Goal: Use online tool/utility: Utilize a website feature to perform a specific function

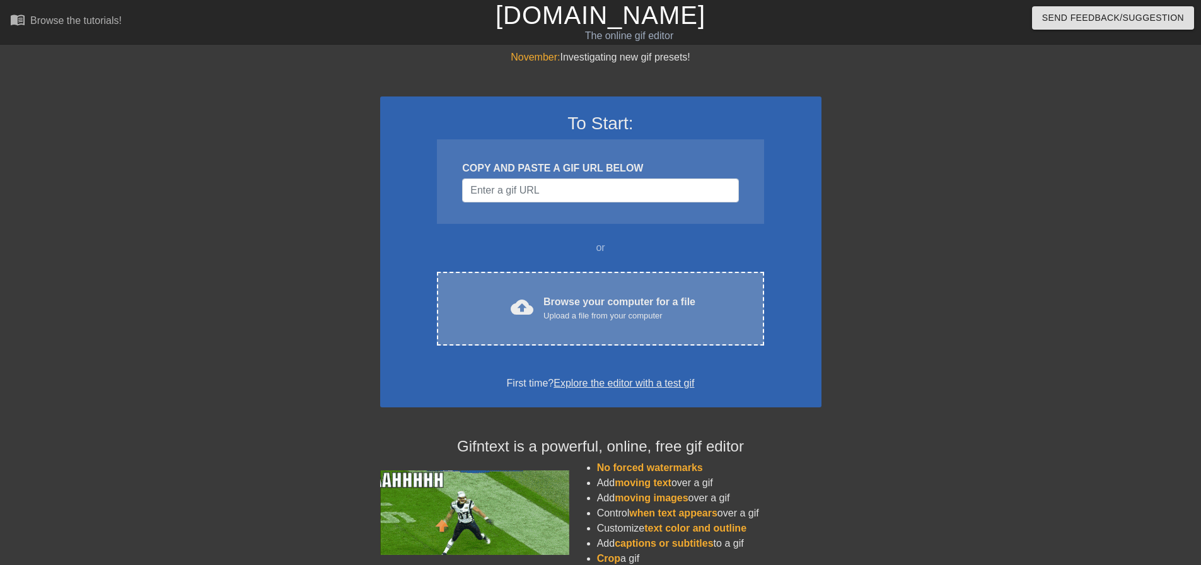
click at [561, 316] on div "Upload a file from your computer" at bounding box center [620, 316] width 152 height 13
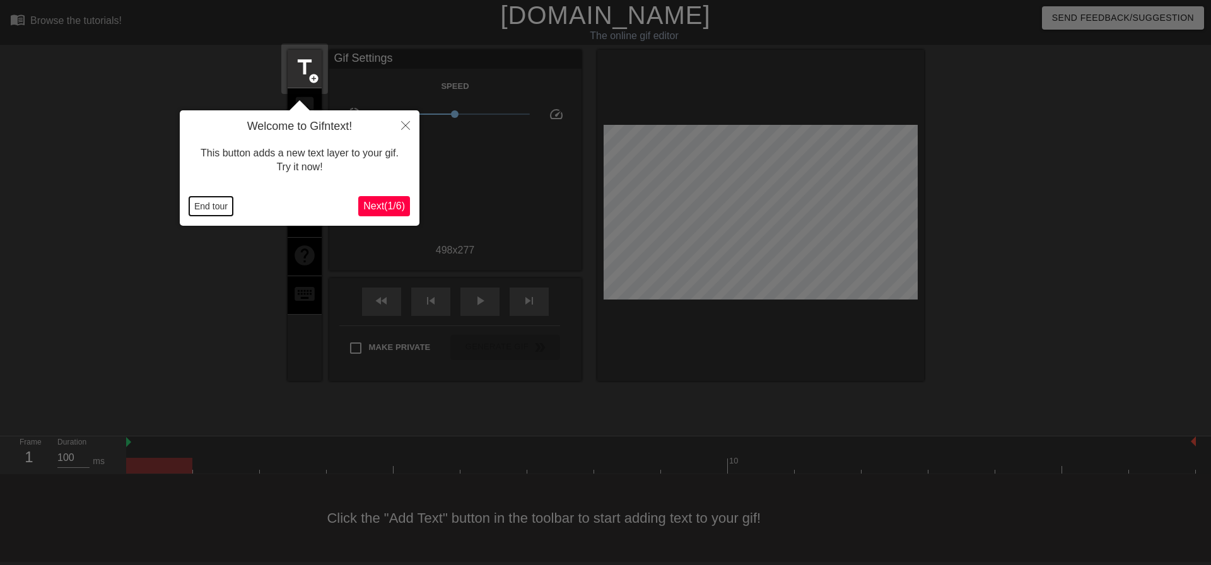
click at [213, 204] on button "End tour" at bounding box center [211, 206] width 44 height 19
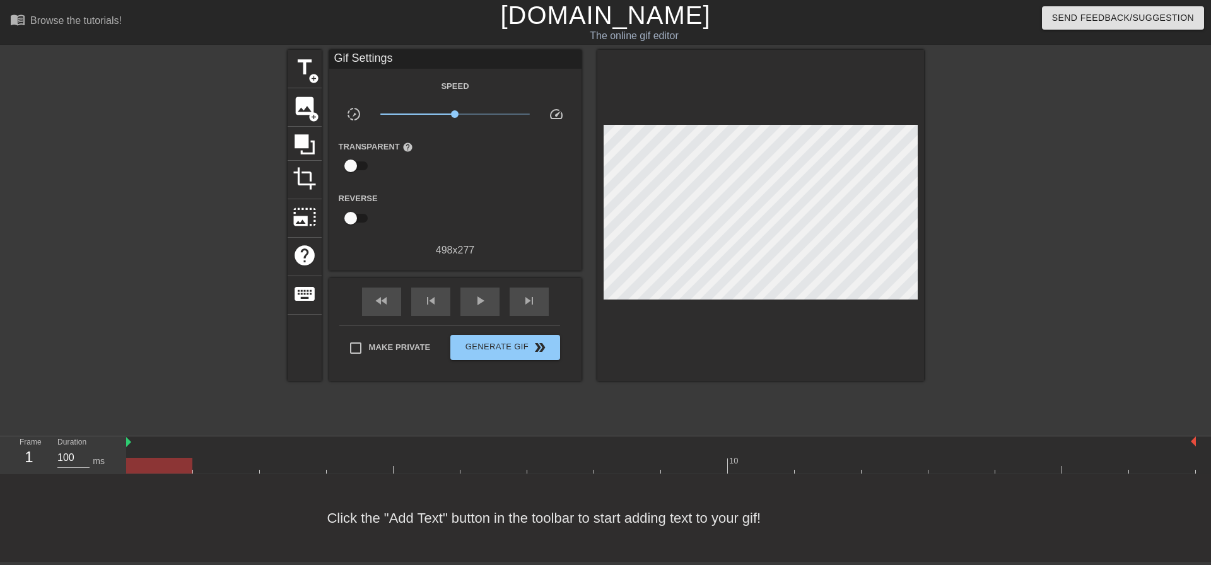
click at [975, 194] on div at bounding box center [1033, 239] width 189 height 378
click at [300, 105] on span "image" at bounding box center [305, 106] width 24 height 24
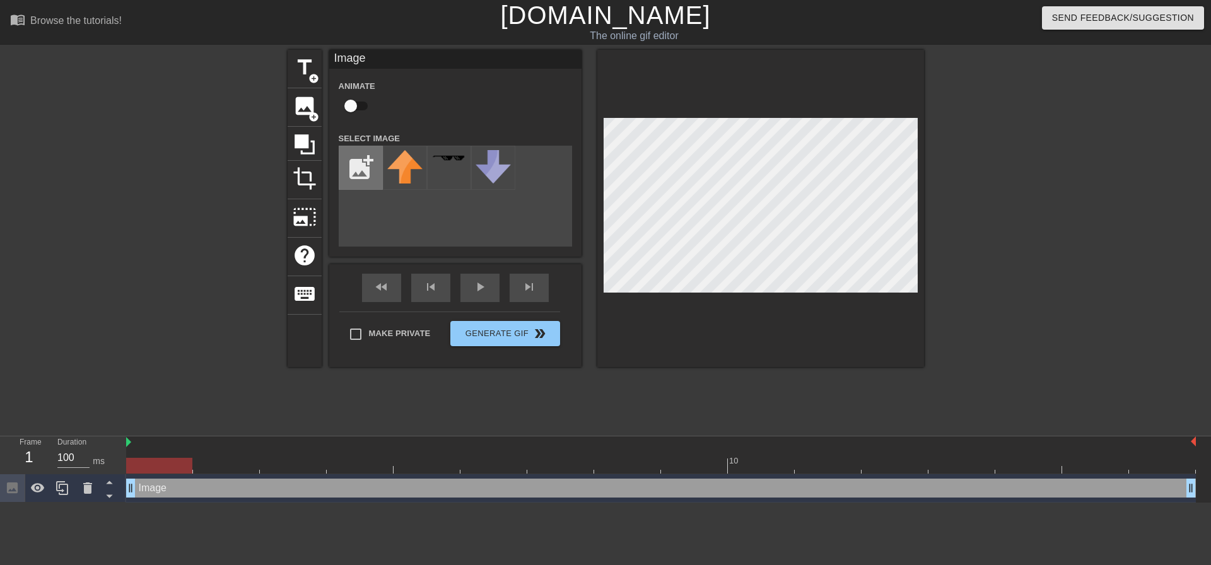
click at [365, 165] on input "file" at bounding box center [360, 167] width 43 height 43
type input "C:\fakepath\ytrurytu.png"
click at [422, 170] on div at bounding box center [405, 168] width 44 height 44
click at [357, 101] on input "checkbox" at bounding box center [351, 106] width 72 height 24
checkbox input "true"
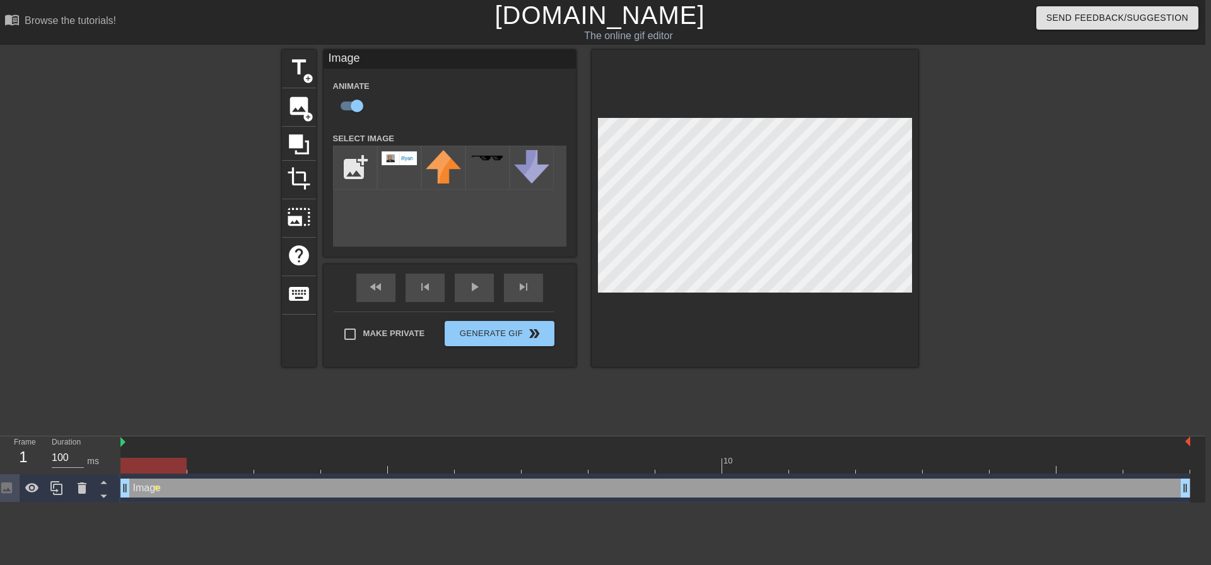
scroll to position [0, 9]
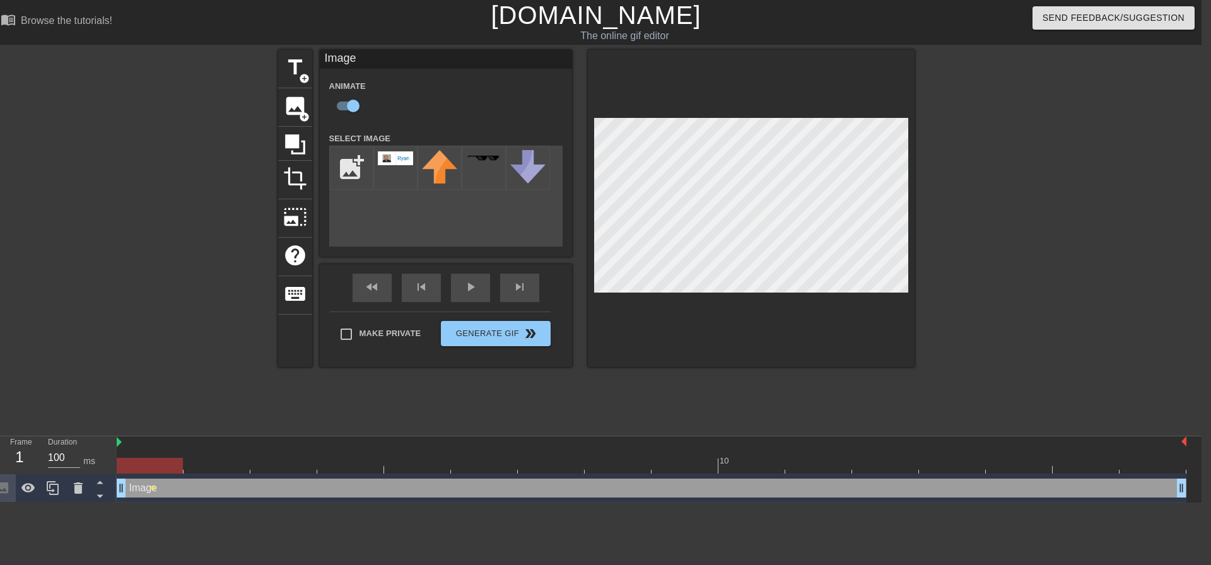
click at [207, 407] on div at bounding box center [168, 239] width 189 height 378
click at [999, 233] on div at bounding box center [1024, 239] width 189 height 378
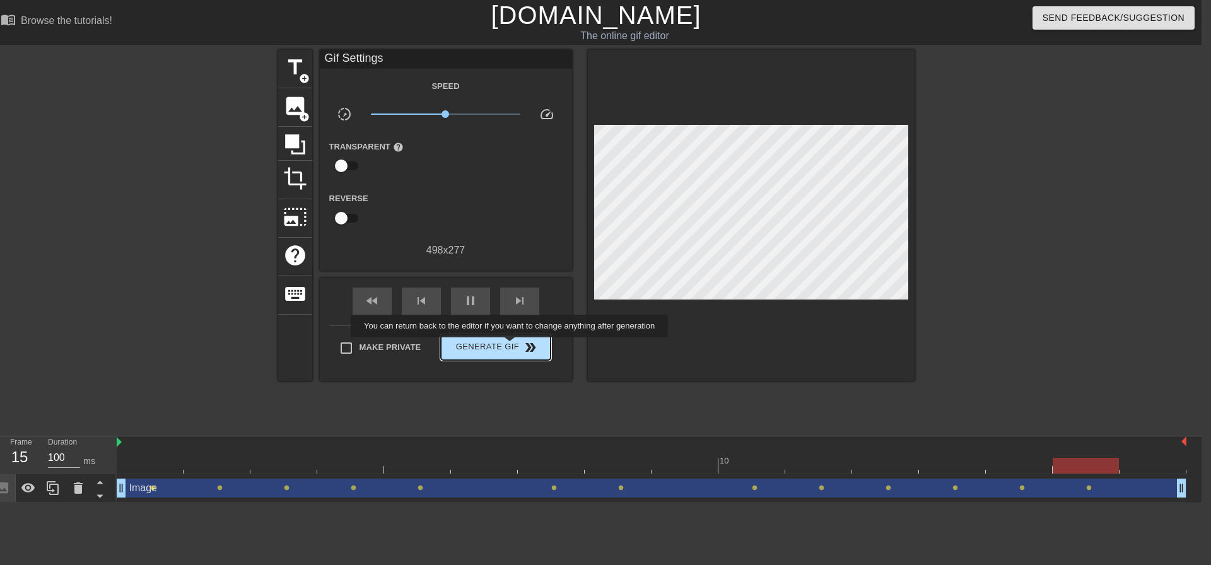
click at [511, 346] on span "Generate Gif double_arrow" at bounding box center [495, 347] width 99 height 15
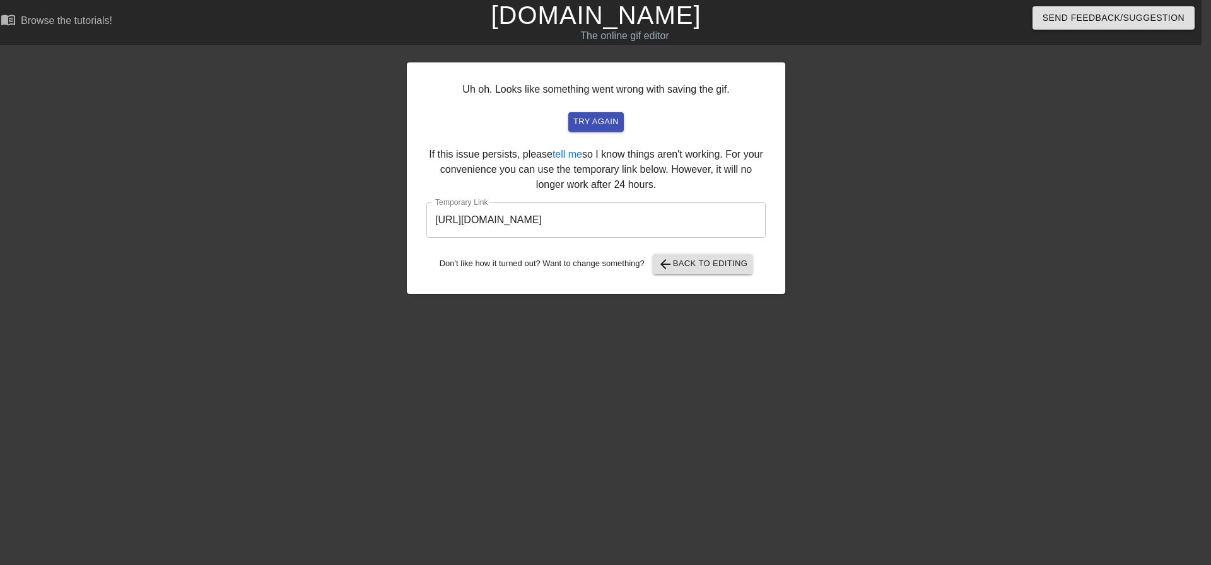
click at [662, 221] on input "[URL][DOMAIN_NAME]" at bounding box center [595, 219] width 339 height 35
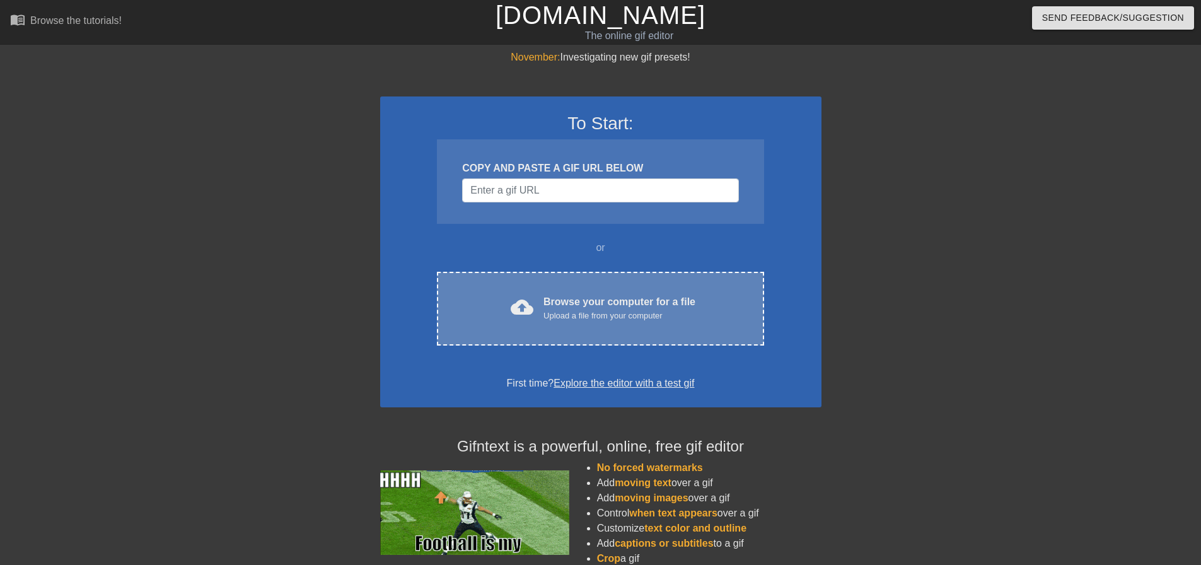
click at [592, 299] on div "Browse your computer for a file Upload a file from your computer" at bounding box center [620, 309] width 152 height 28
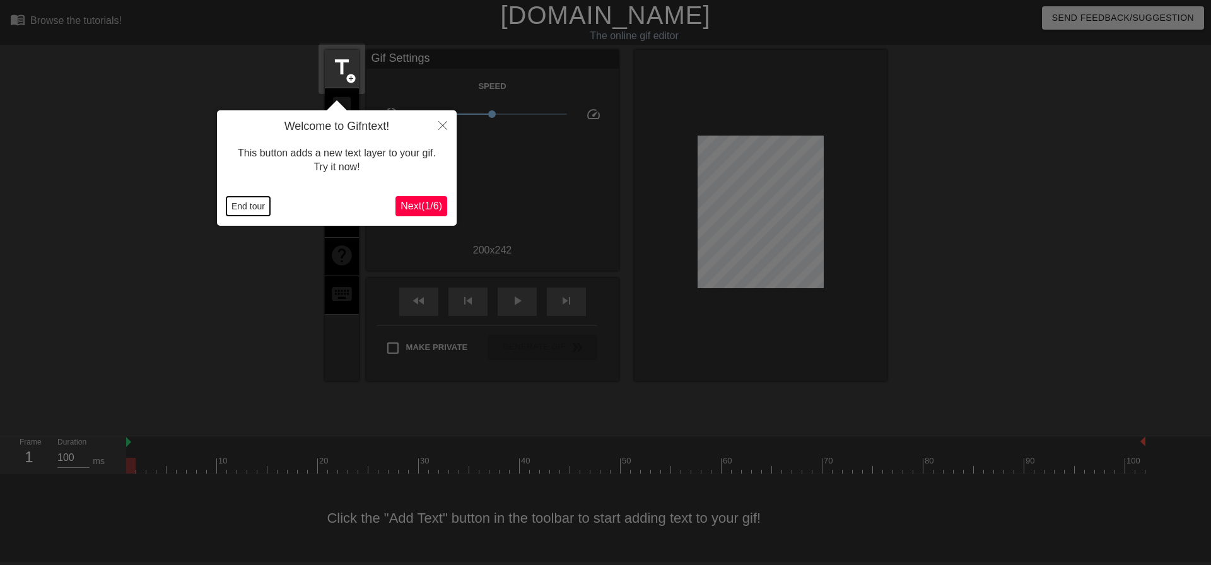
click at [233, 207] on button "End tour" at bounding box center [248, 206] width 44 height 19
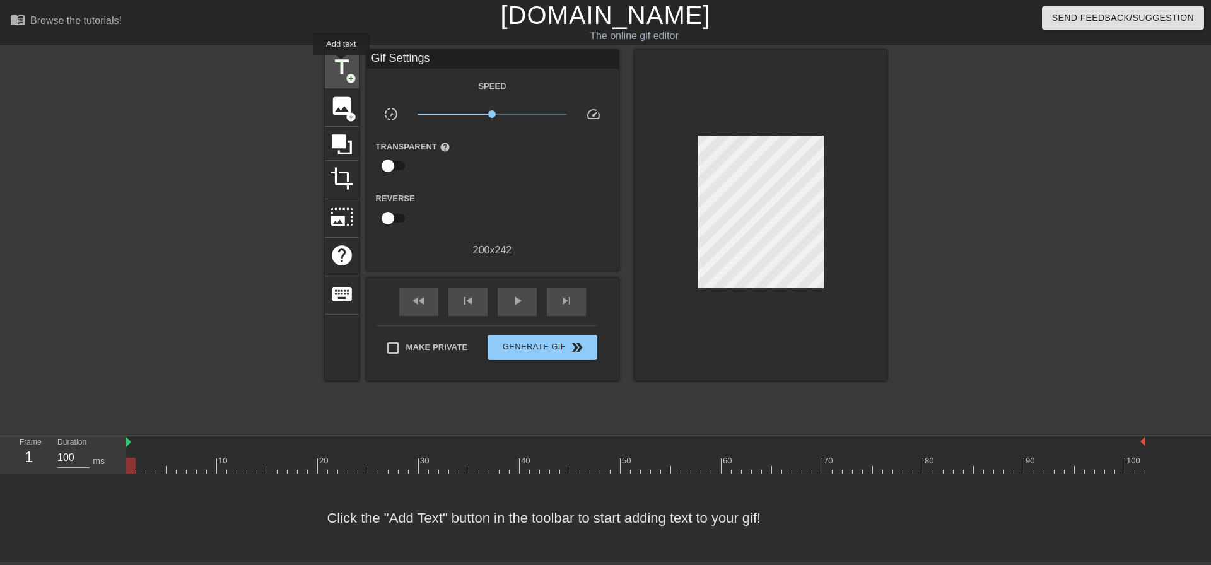
click at [341, 64] on span "title" at bounding box center [342, 67] width 24 height 24
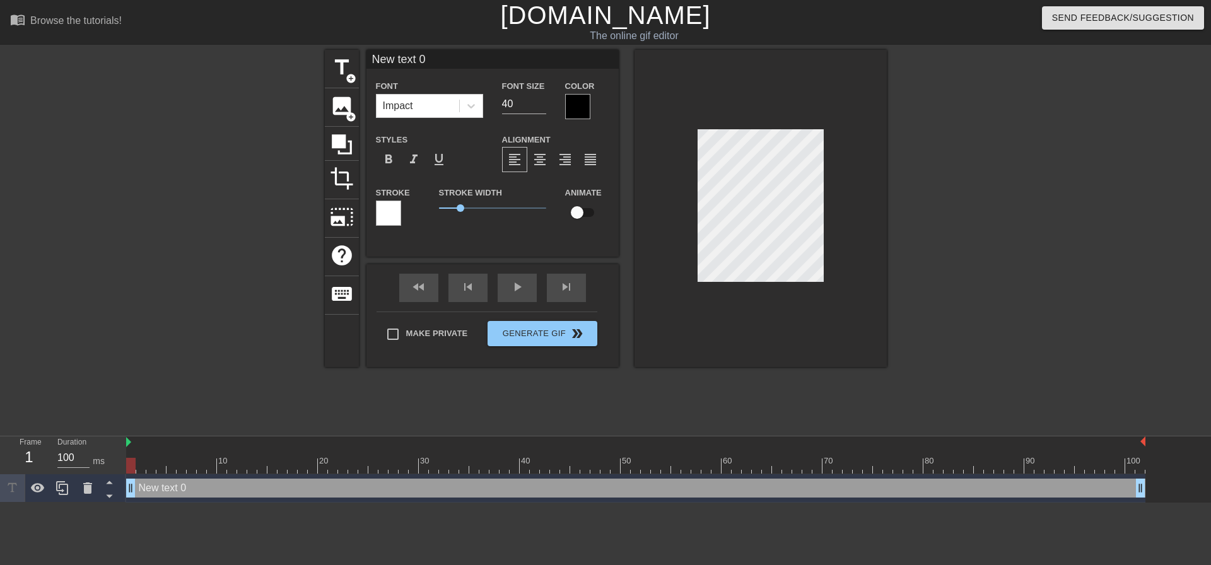
scroll to position [2, 3]
type input "P"
type textarea "P"
type input "Pr"
type textarea "Pr"
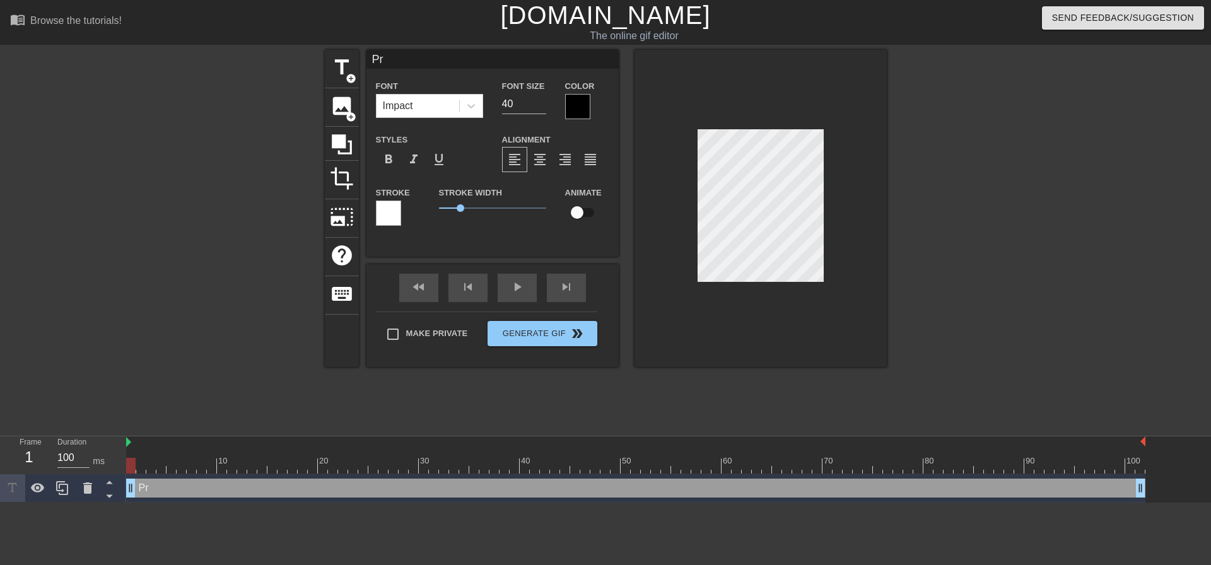
type input "Pro"
type textarea "Pro"
type input "Prod"
type textarea "Prod"
type input "Produ"
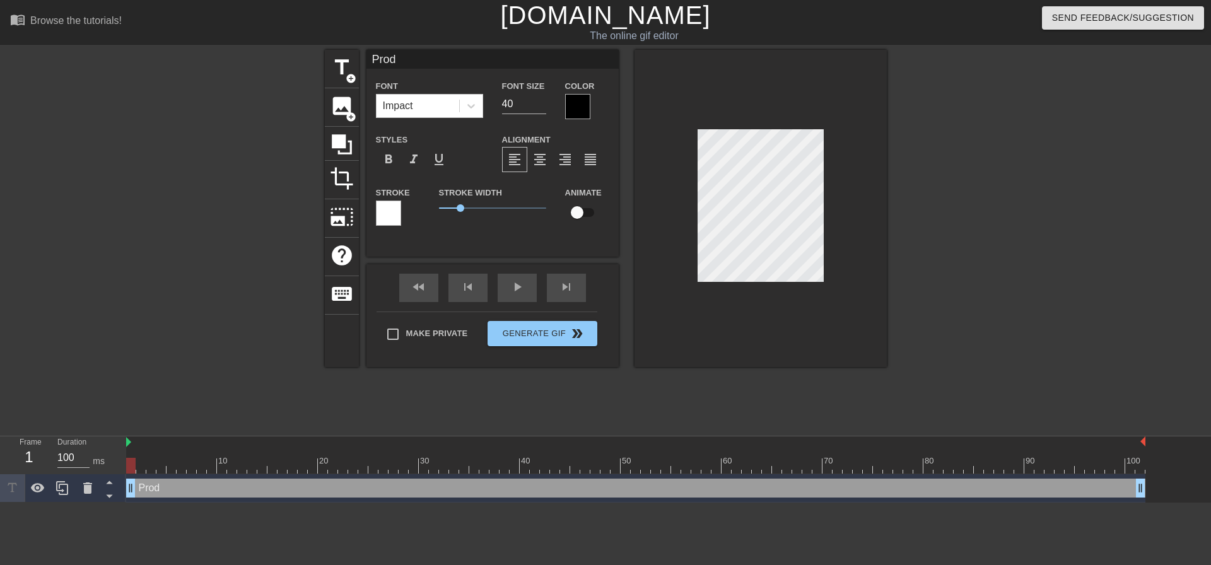
type textarea "Produ"
type input "Produc"
type textarea "Produc"
type input "Product"
type textarea "Product"
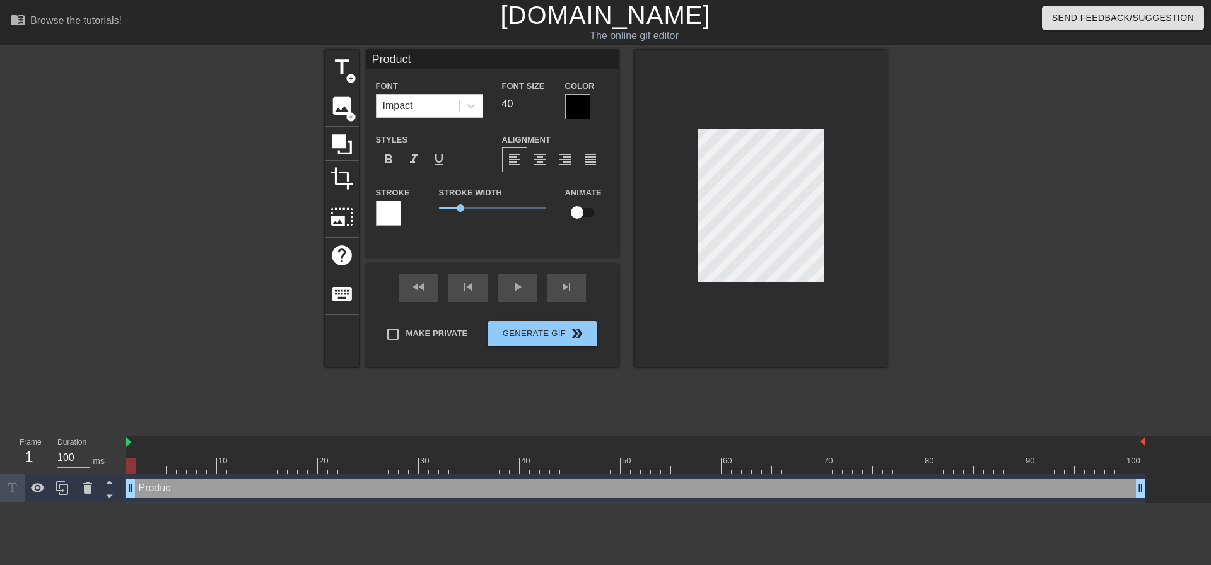
type input "Producti"
type textarea "Producti"
type input "Productio"
type textarea "Productio"
type input "Production"
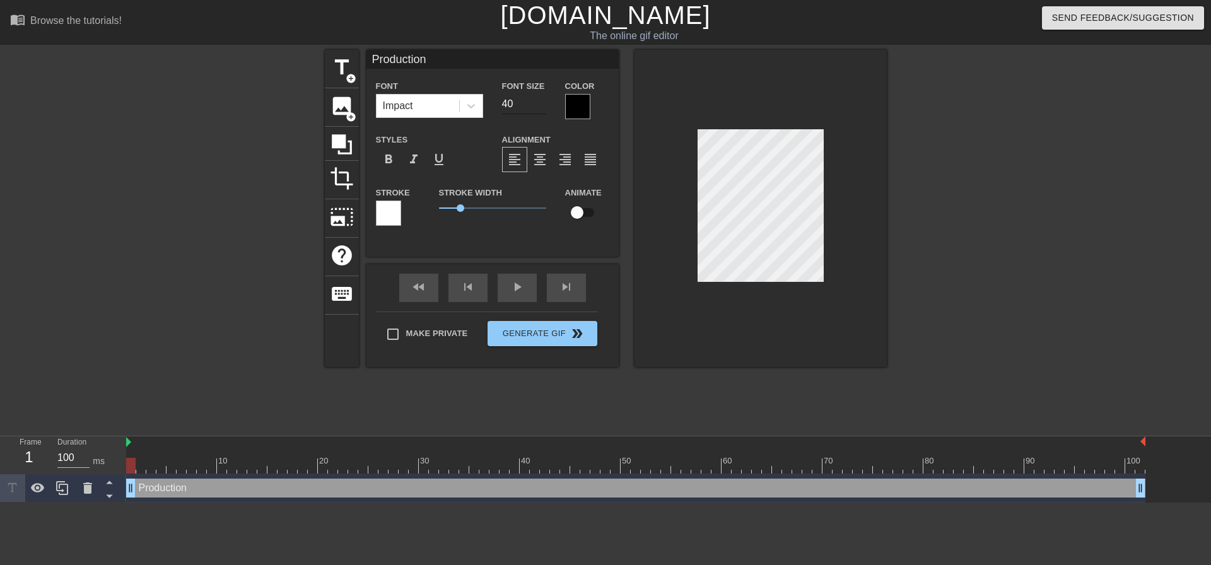
type textarea "Production"
drag, startPoint x: 517, startPoint y: 103, endPoint x: 433, endPoint y: 96, distance: 84.1
click at [428, 103] on div "Font Impact Font Size 40 Color" at bounding box center [492, 98] width 252 height 41
type input "2"
type input "30"
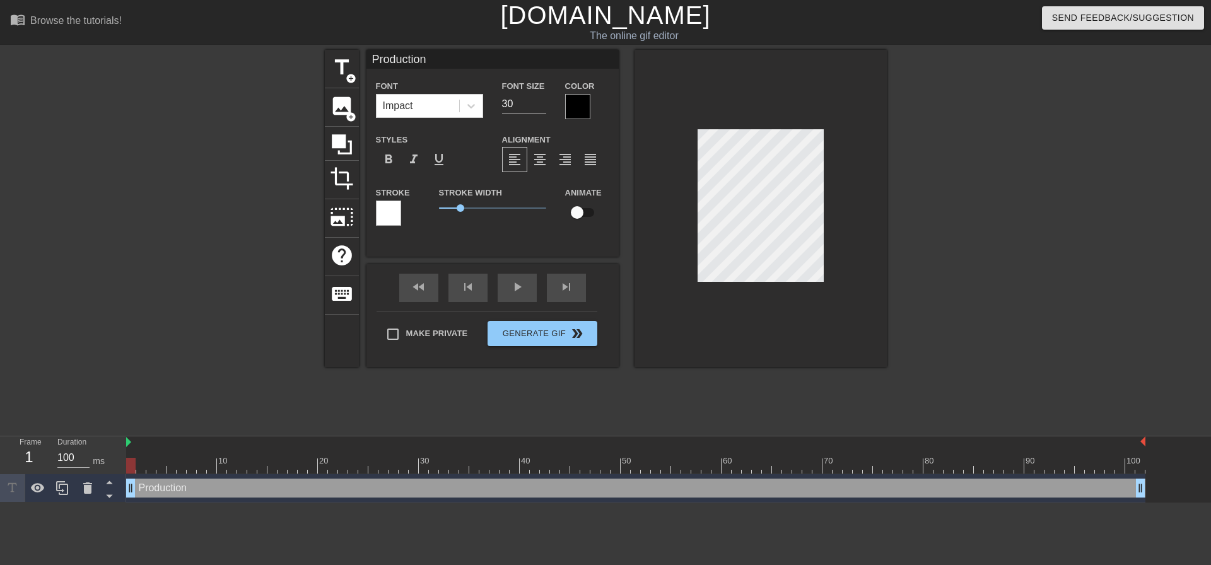
click at [928, 221] on div at bounding box center [996, 239] width 189 height 378
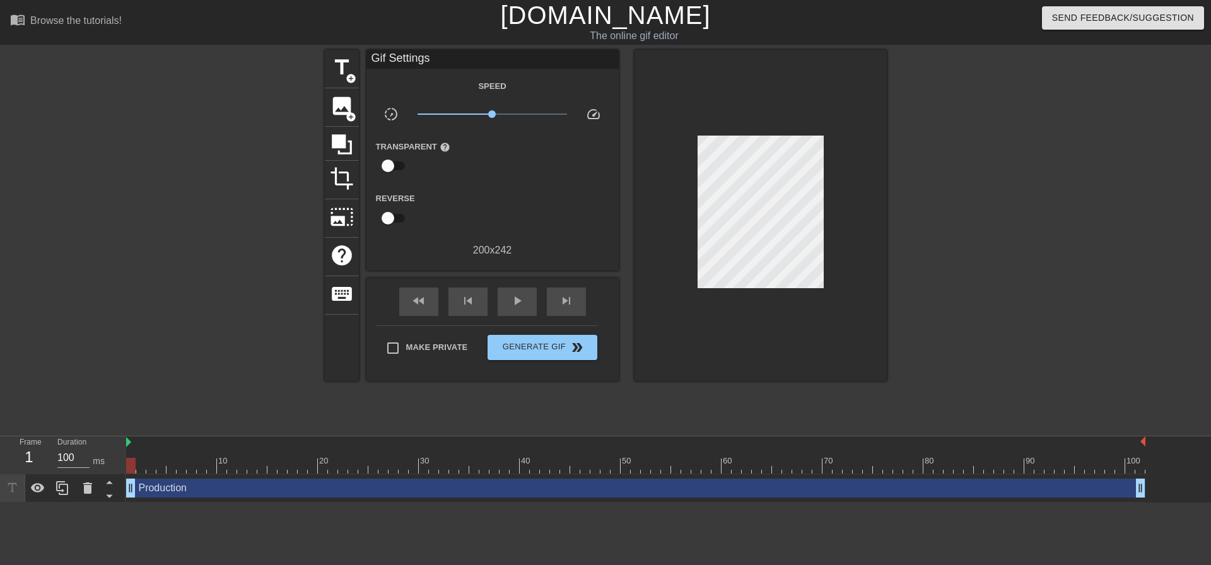
click at [851, 232] on div at bounding box center [760, 215] width 252 height 331
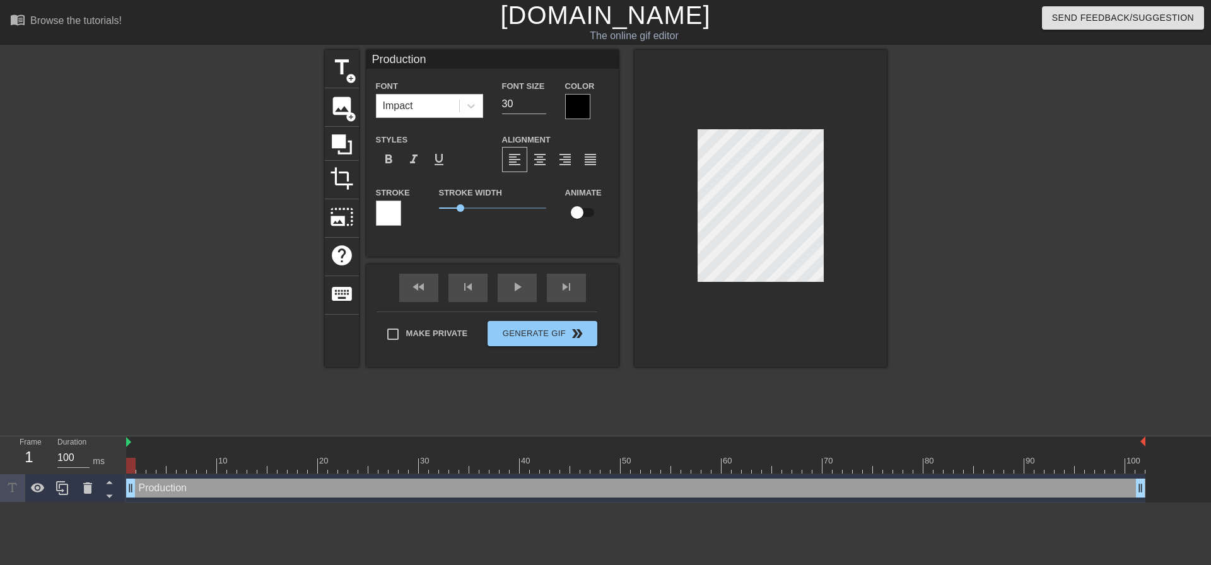
click at [593, 216] on input "checkbox" at bounding box center [577, 213] width 72 height 24
checkbox input "true"
click at [892, 173] on div "title add_circle image add_circle crop photo_size_select_large help keyboard Pr…" at bounding box center [605, 239] width 1211 height 378
click at [974, 250] on div at bounding box center [996, 239] width 189 height 378
type input "Production"
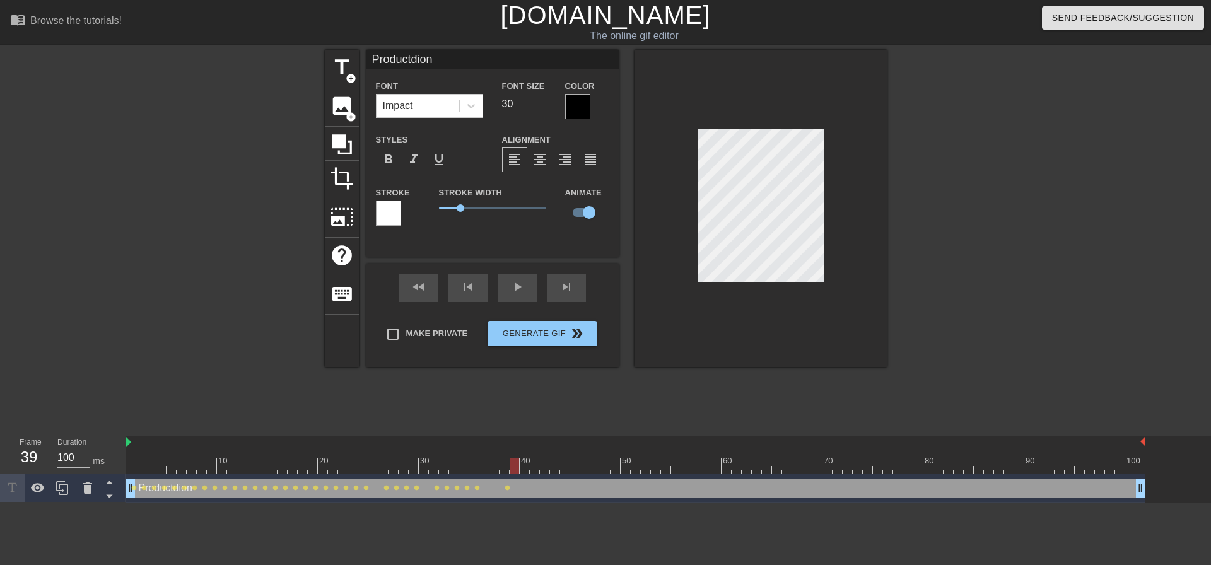
type textarea "Production"
click at [867, 162] on div at bounding box center [760, 208] width 252 height 317
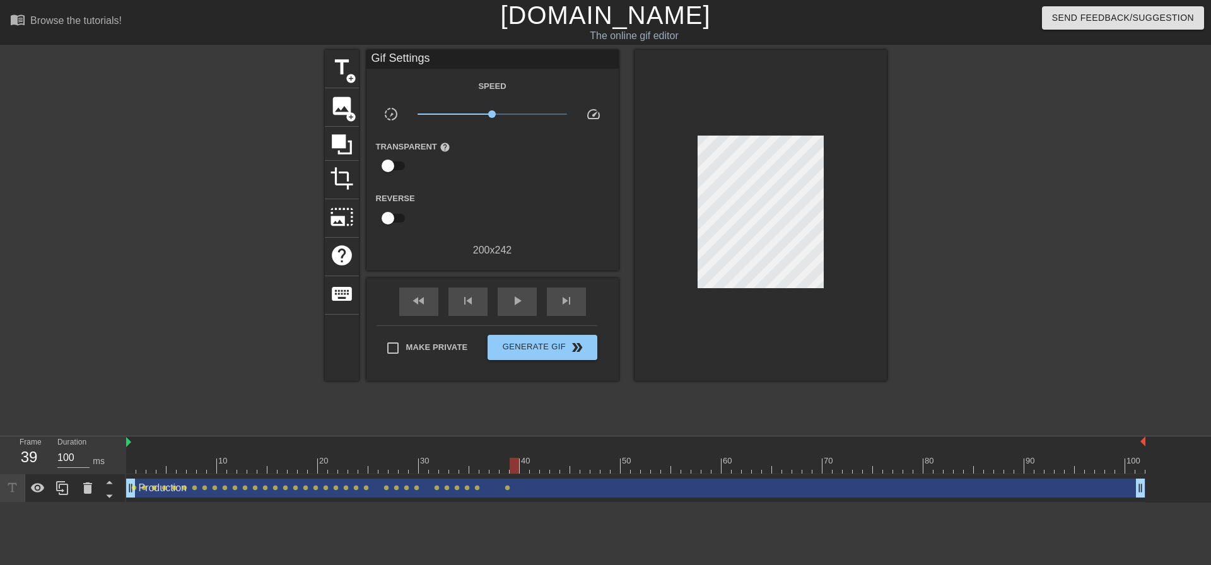
drag, startPoint x: 1001, startPoint y: 168, endPoint x: 959, endPoint y: 158, distance: 43.3
click at [1002, 168] on div at bounding box center [996, 239] width 189 height 378
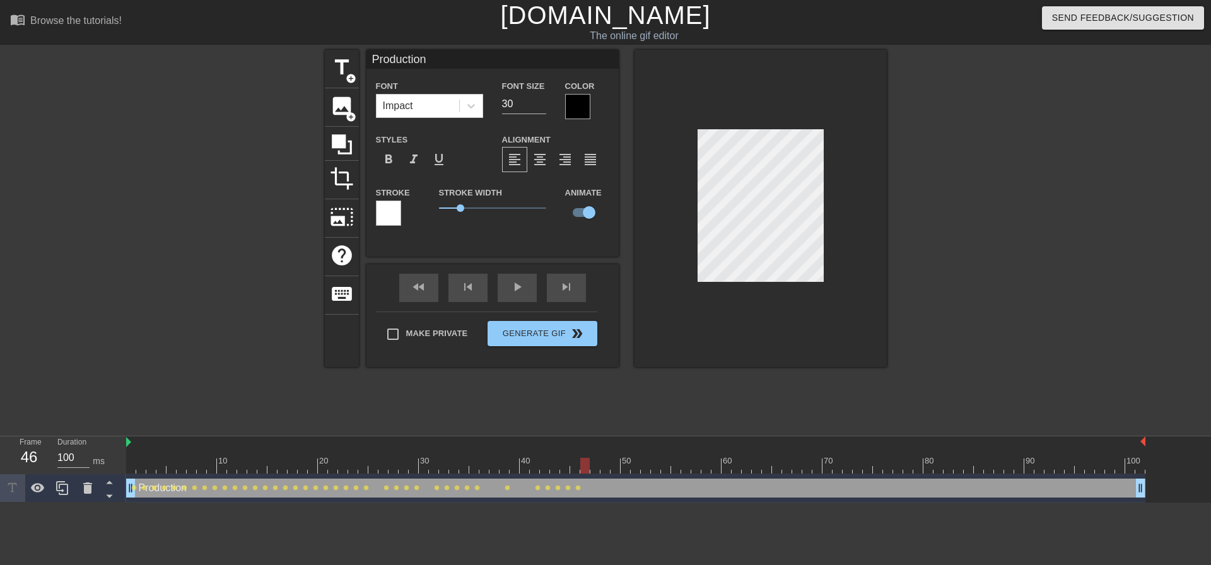
scroll to position [2, 2]
click at [880, 165] on div at bounding box center [760, 208] width 252 height 317
drag, startPoint x: 626, startPoint y: 463, endPoint x: -30, endPoint y: 422, distance: 656.5
click at [0, 422] on html "menu_book Browse the tutorials! Gifntext.com The online gif editor Send Feedbac…" at bounding box center [605, 251] width 1211 height 503
drag, startPoint x: 242, startPoint y: 460, endPoint x: 622, endPoint y: 466, distance: 380.3
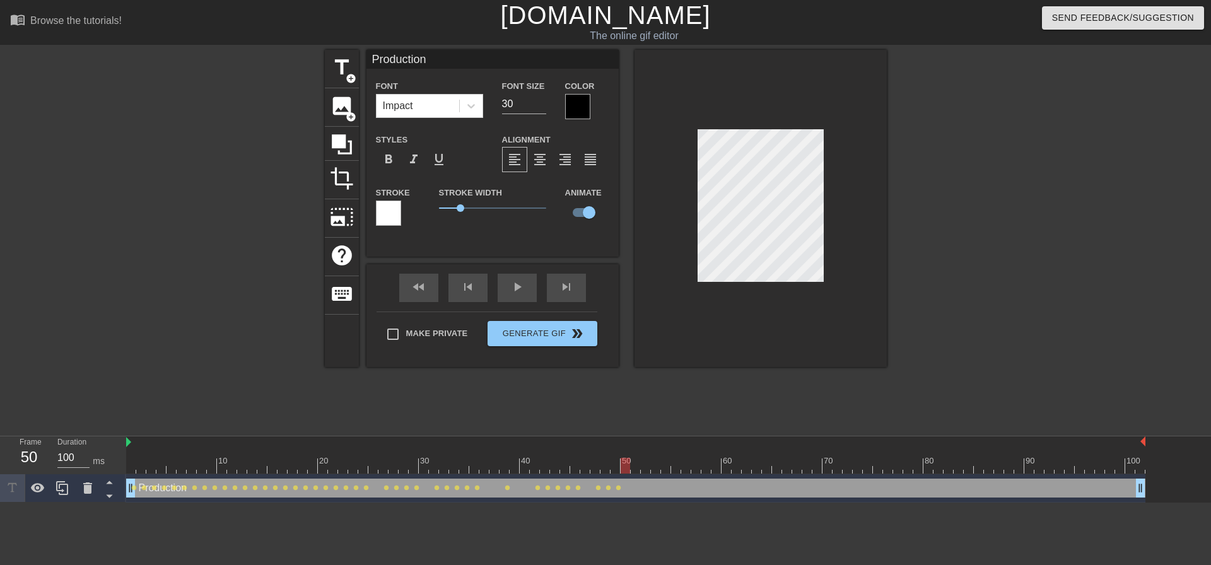
click at [622, 466] on div at bounding box center [625, 466] width 9 height 16
click at [869, 231] on div at bounding box center [760, 208] width 252 height 317
click at [869, 170] on div at bounding box center [760, 208] width 252 height 317
click at [162, 231] on div at bounding box center [214, 239] width 189 height 378
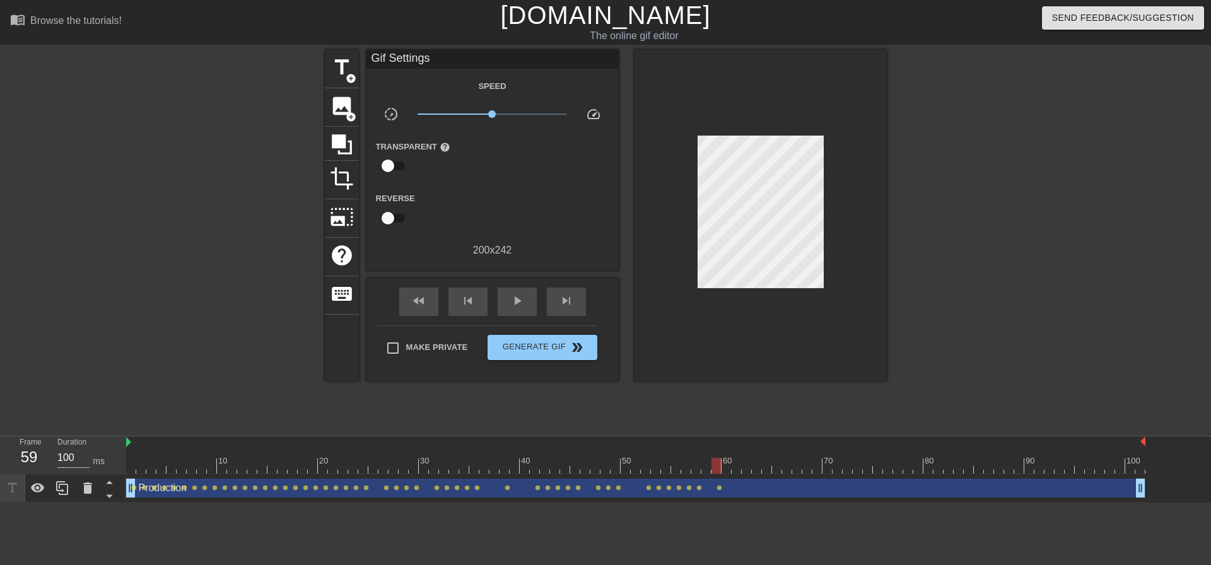
click at [714, 465] on div at bounding box center [715, 466] width 9 height 16
click at [341, 67] on span "title" at bounding box center [342, 67] width 24 height 24
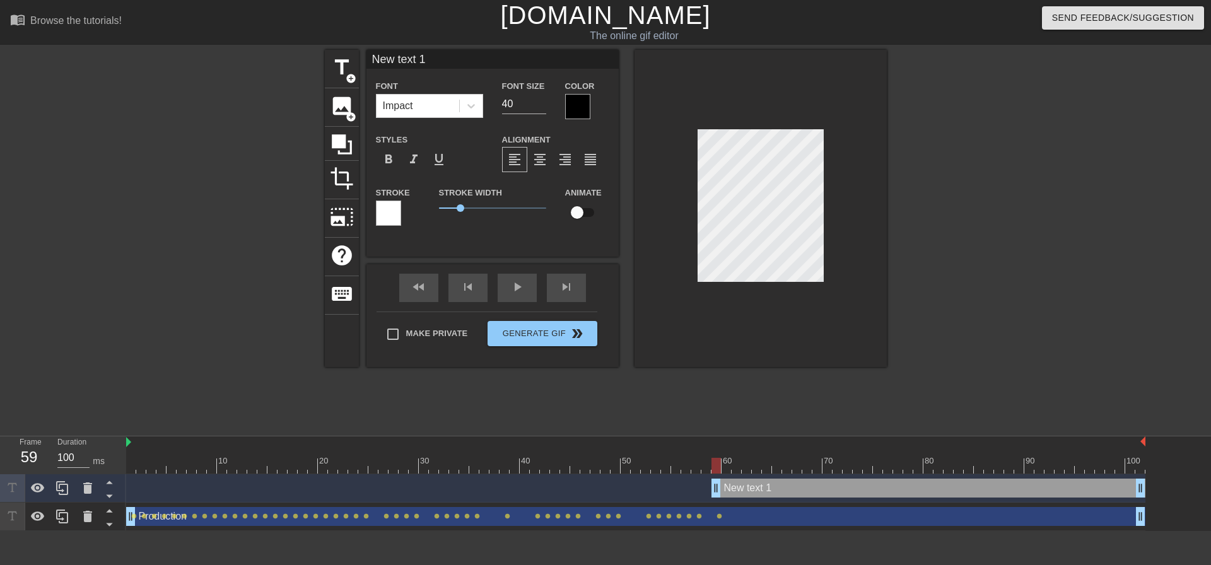
scroll to position [2, 4]
type input "S"
type textarea "S"
type input "St"
type textarea "St"
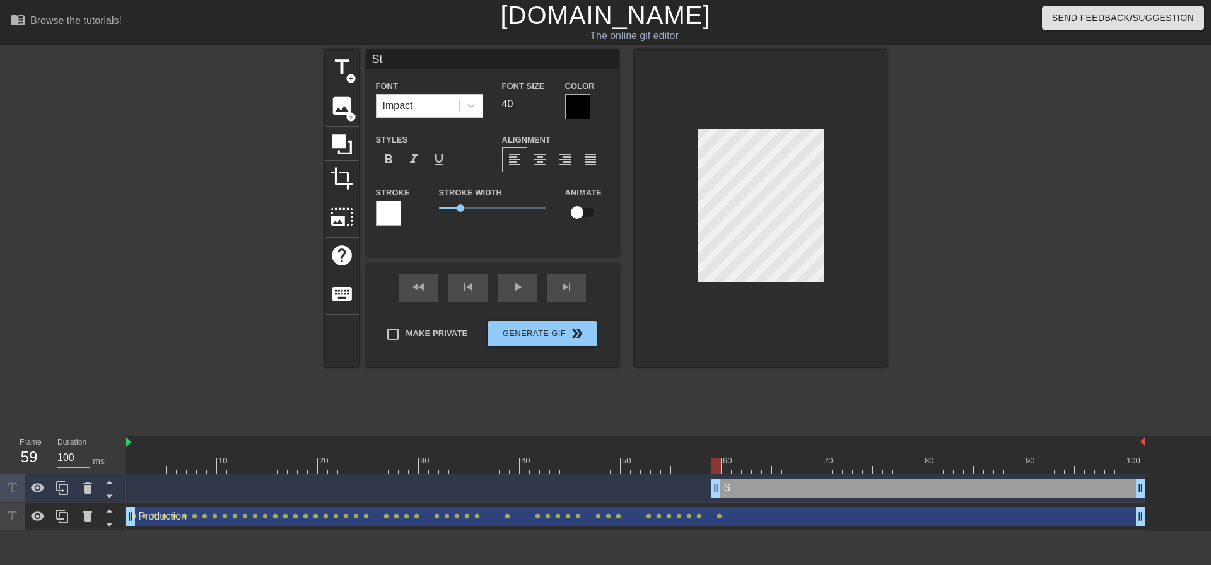
type input "Sta"
type textarea "Sta"
type input "Stag"
type textarea "Stag"
type input "Stage"
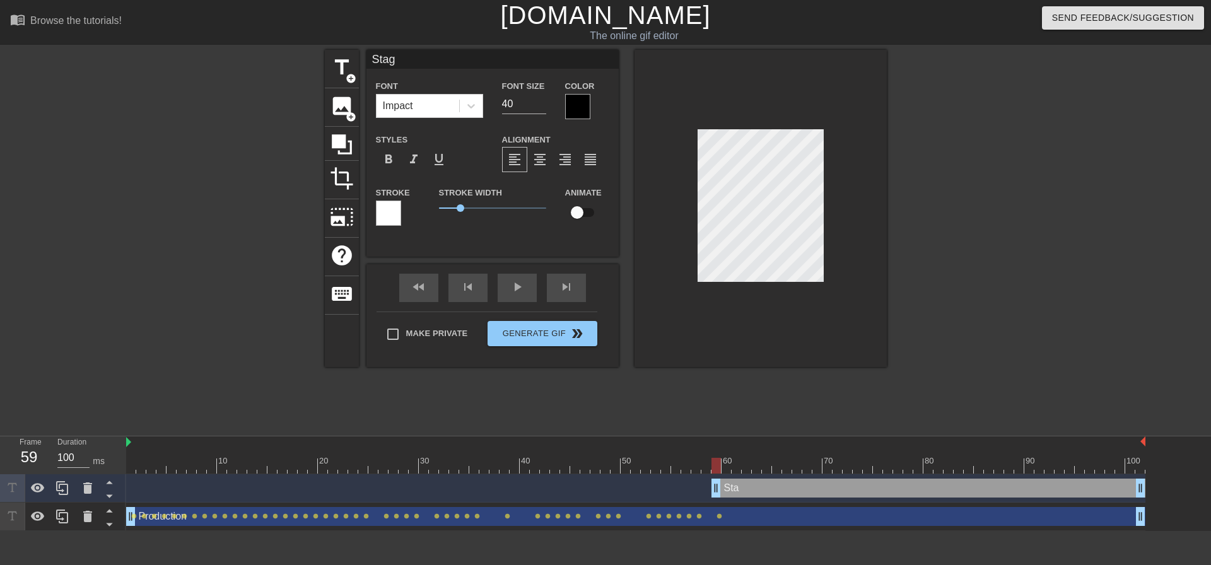
type textarea "Stage"
type input "Staged"
type textarea "Staged"
click at [808, 286] on div at bounding box center [760, 208] width 252 height 317
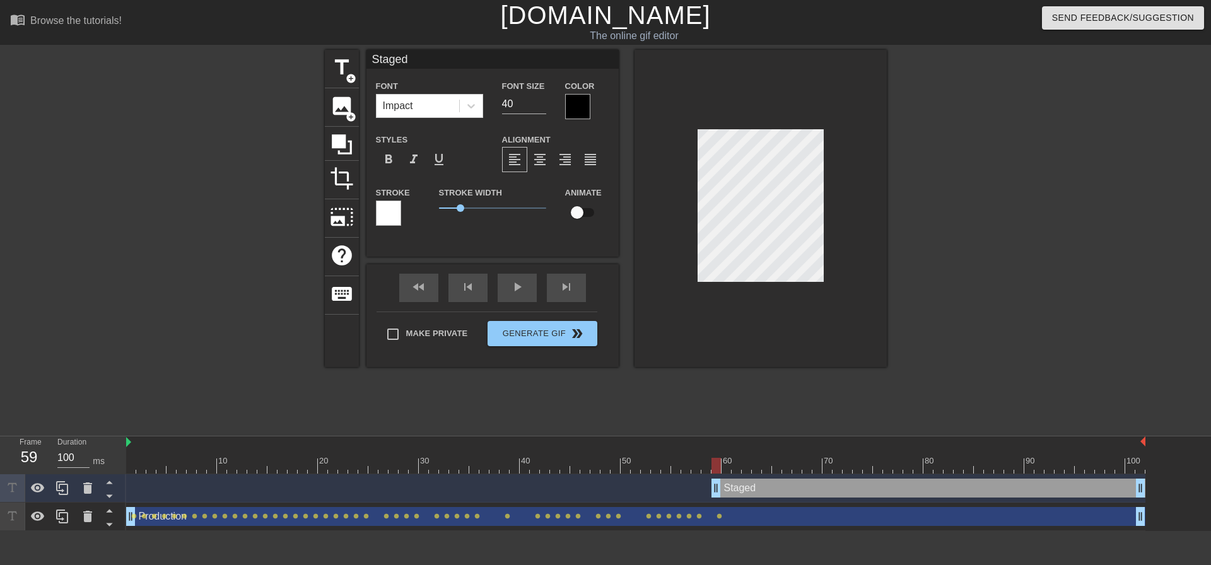
click at [785, 352] on div at bounding box center [760, 208] width 252 height 317
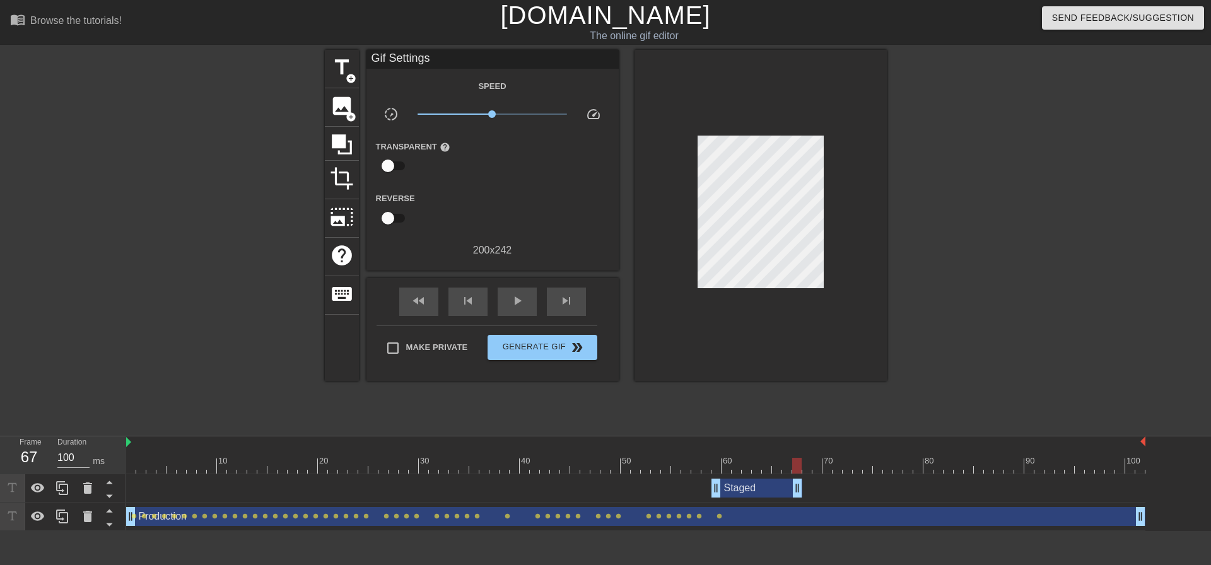
drag, startPoint x: 1138, startPoint y: 481, endPoint x: 798, endPoint y: 486, distance: 340.6
drag, startPoint x: 797, startPoint y: 464, endPoint x: 770, endPoint y: 465, distance: 27.1
click at [770, 465] on div at bounding box center [766, 466] width 9 height 16
click at [567, 352] on span "Generate Gif double_arrow" at bounding box center [542, 347] width 99 height 15
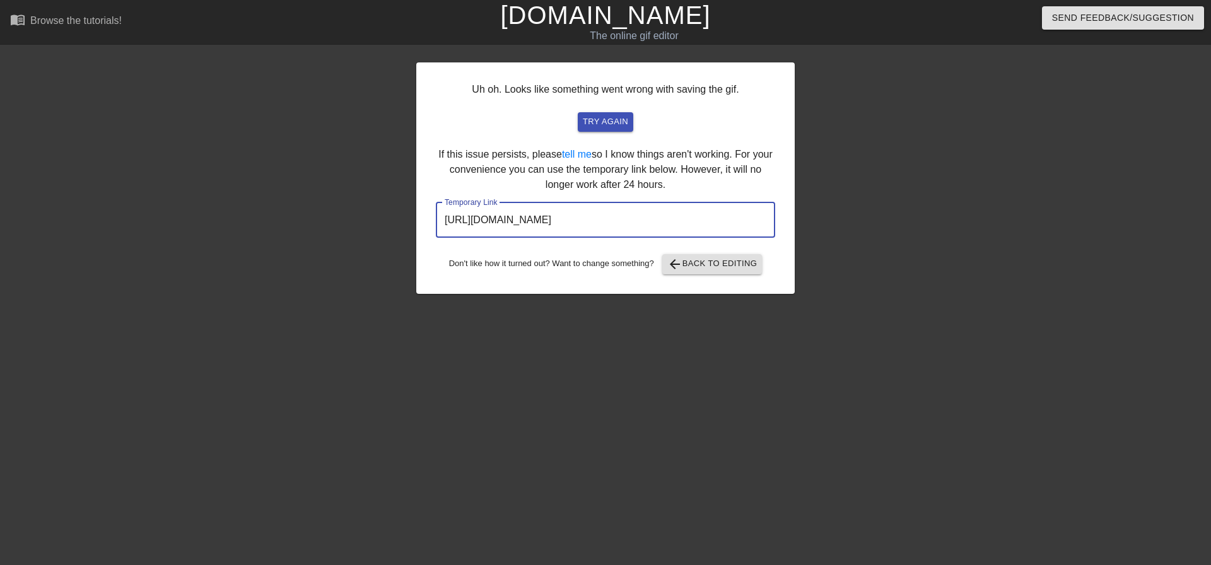
click at [665, 219] on input "https://www.gifntext.com/temp_generations/EfjKk0zx.gif" at bounding box center [605, 219] width 339 height 35
